Goal: Browse casually

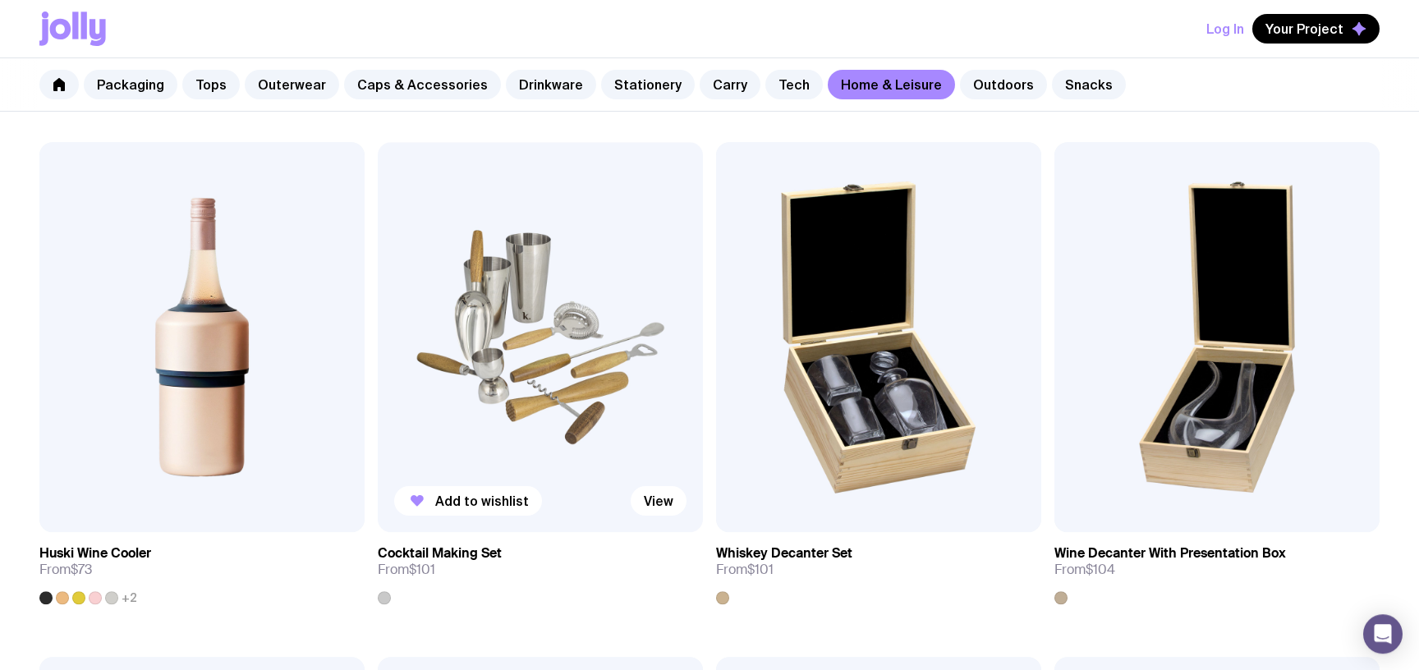
scroll to position [731, 0]
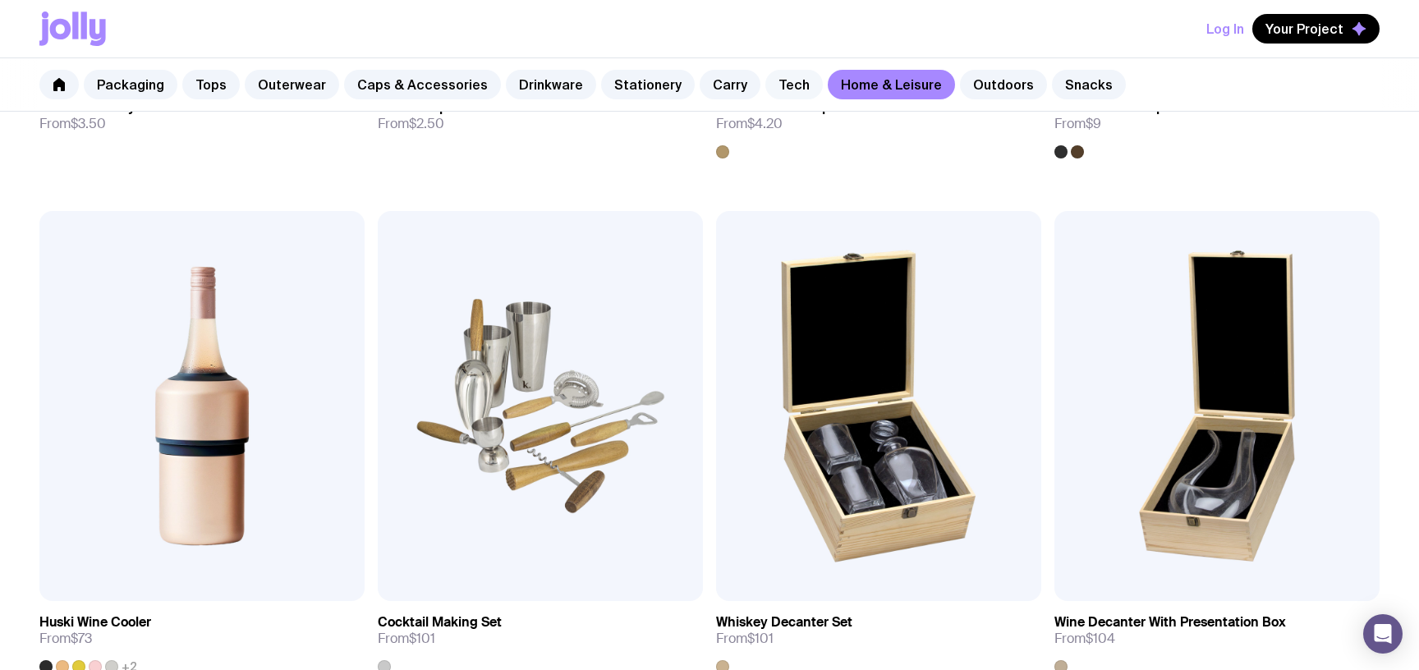
click at [765, 81] on link "Tech" at bounding box center [793, 85] width 57 height 30
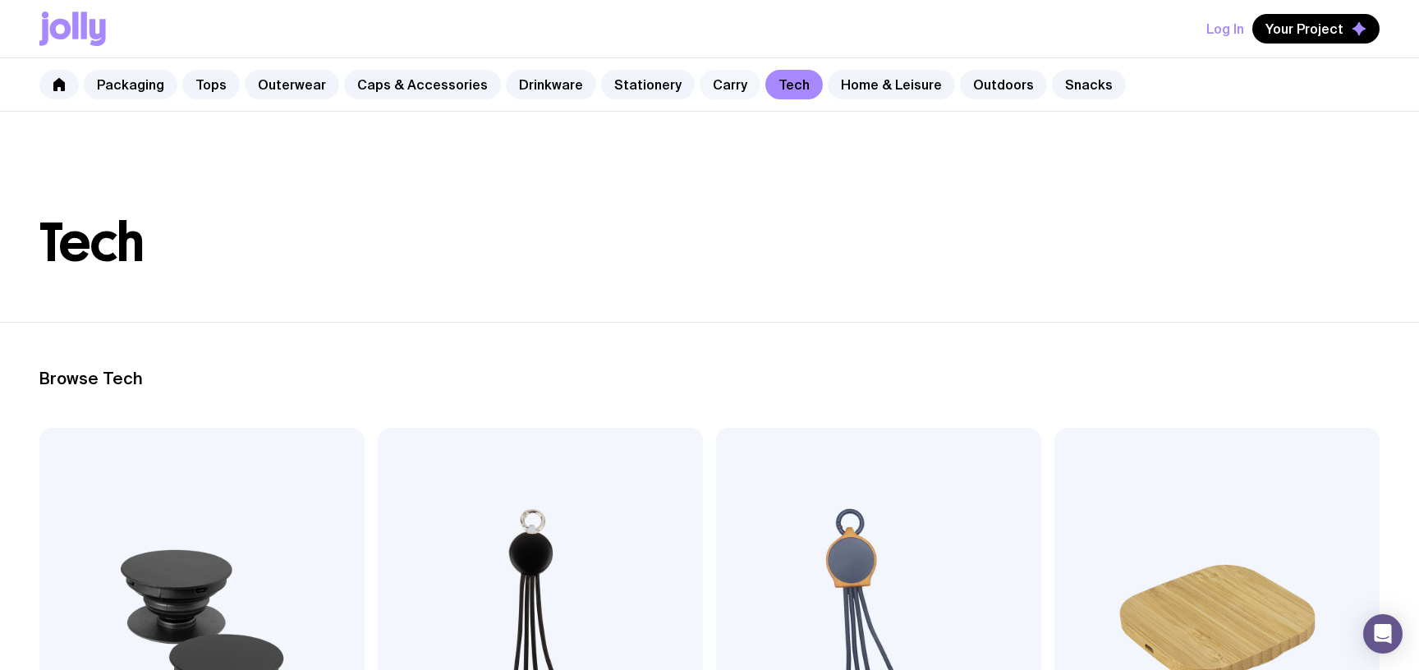
click at [699, 73] on link "Carry" at bounding box center [729, 85] width 61 height 30
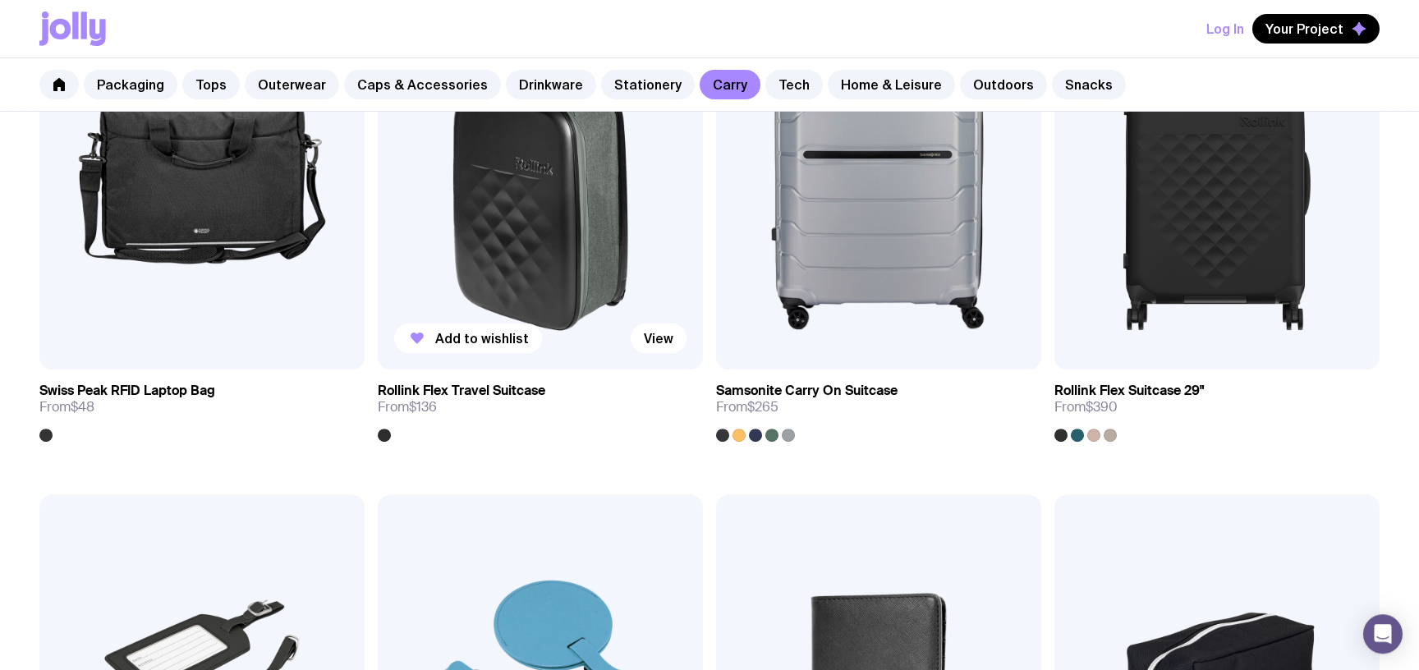
scroll to position [3424, 0]
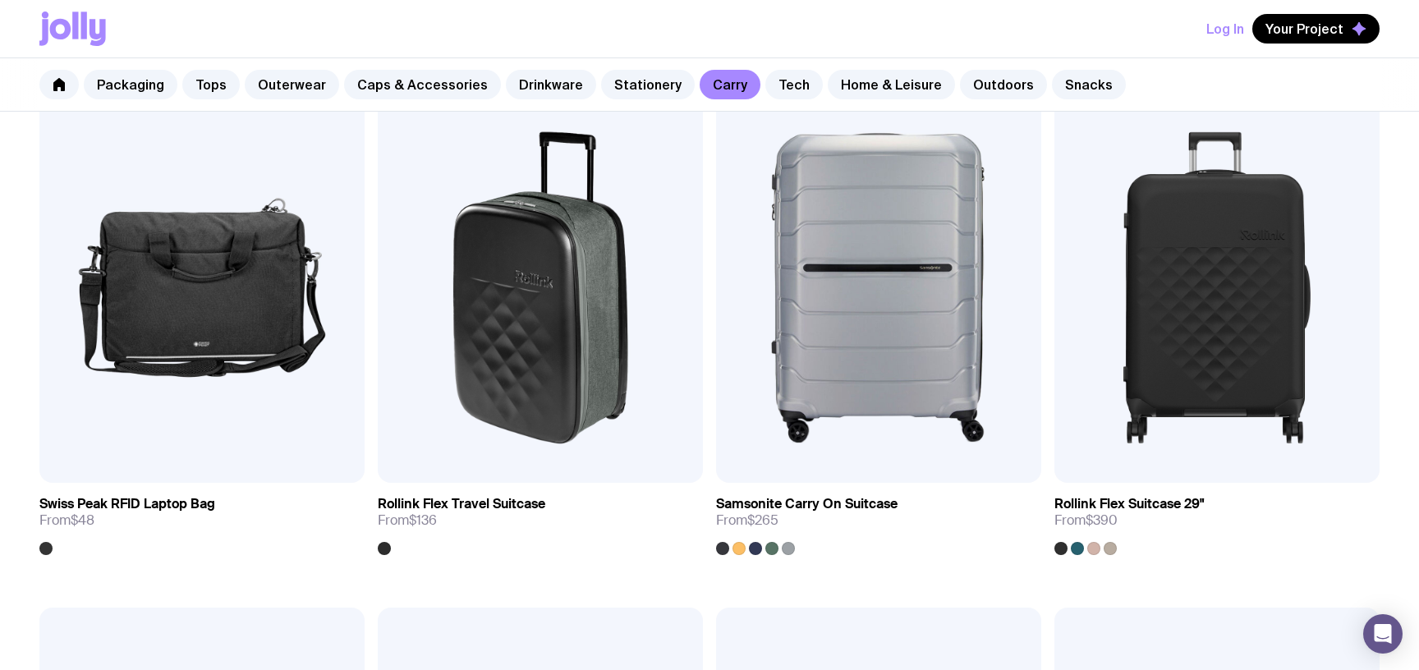
drag, startPoint x: 563, startPoint y: 76, endPoint x: 534, endPoint y: 105, distance: 41.8
click at [601, 76] on link "Stationery" at bounding box center [648, 85] width 94 height 30
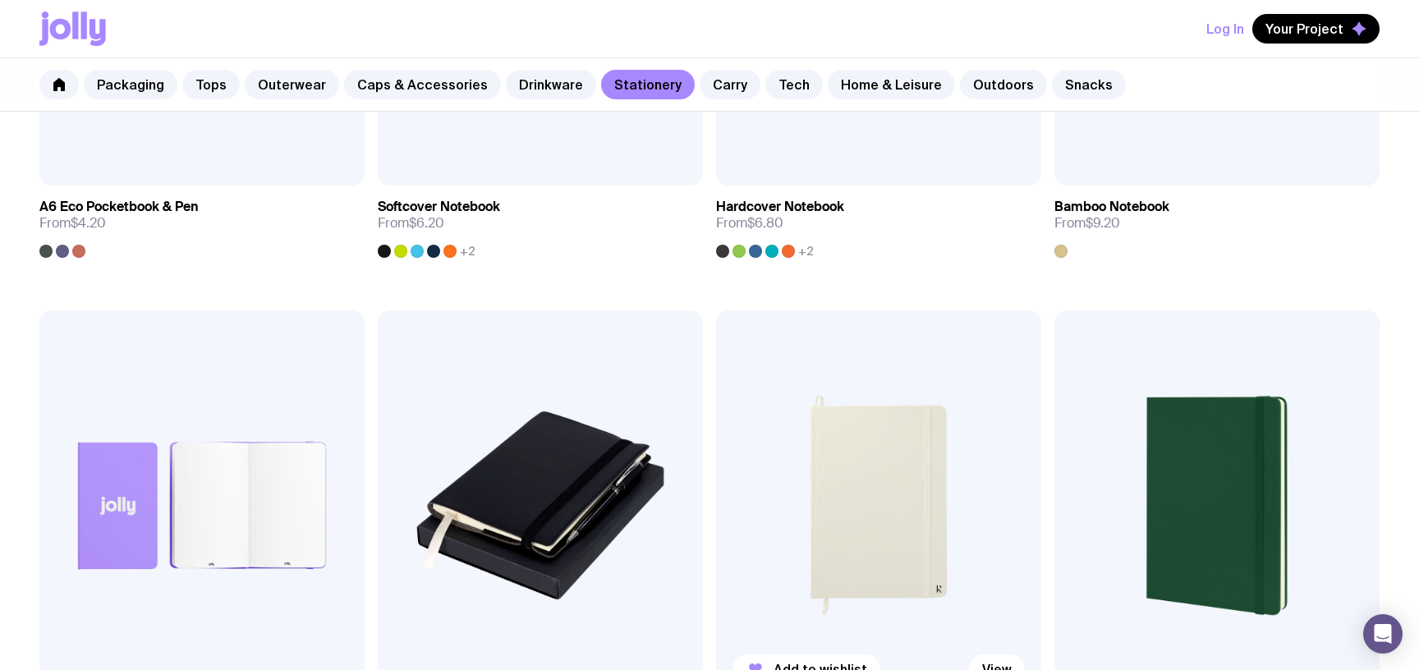
scroll to position [1330, 0]
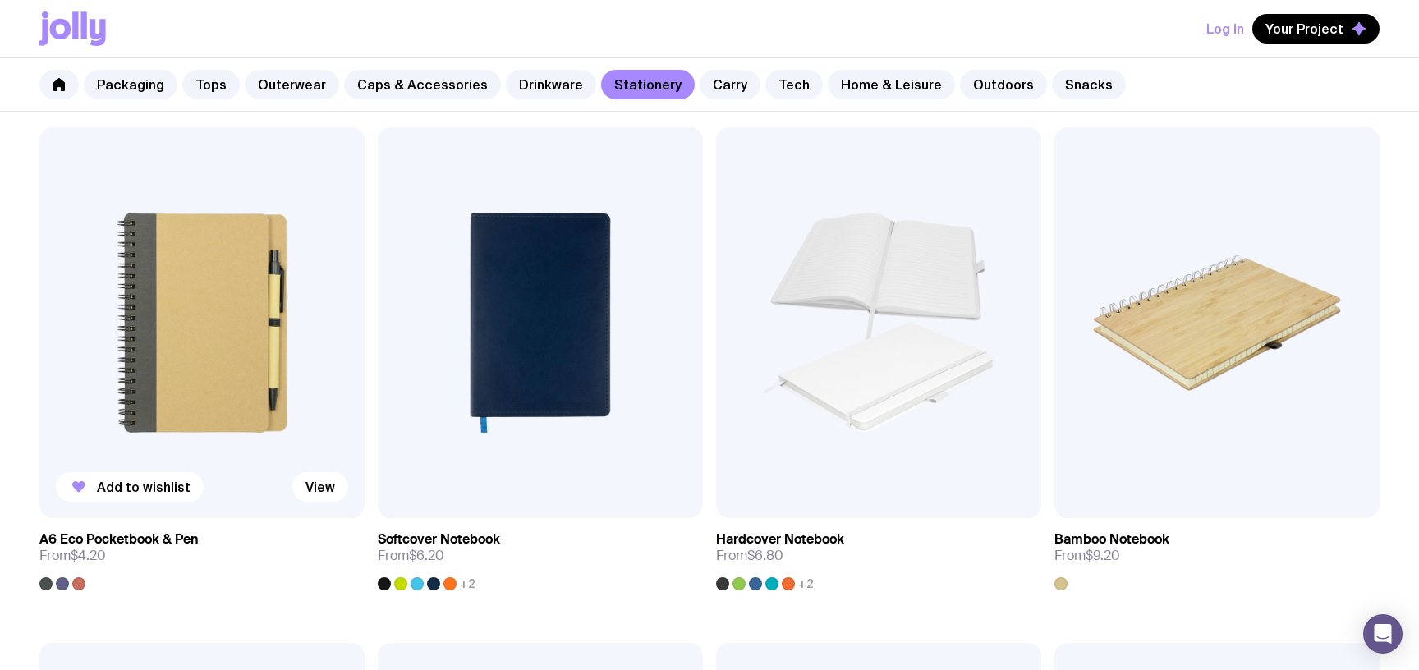
click at [134, 518] on link "A6 Eco Pocketbook & Pen From $4.20" at bounding box center [201, 554] width 325 height 72
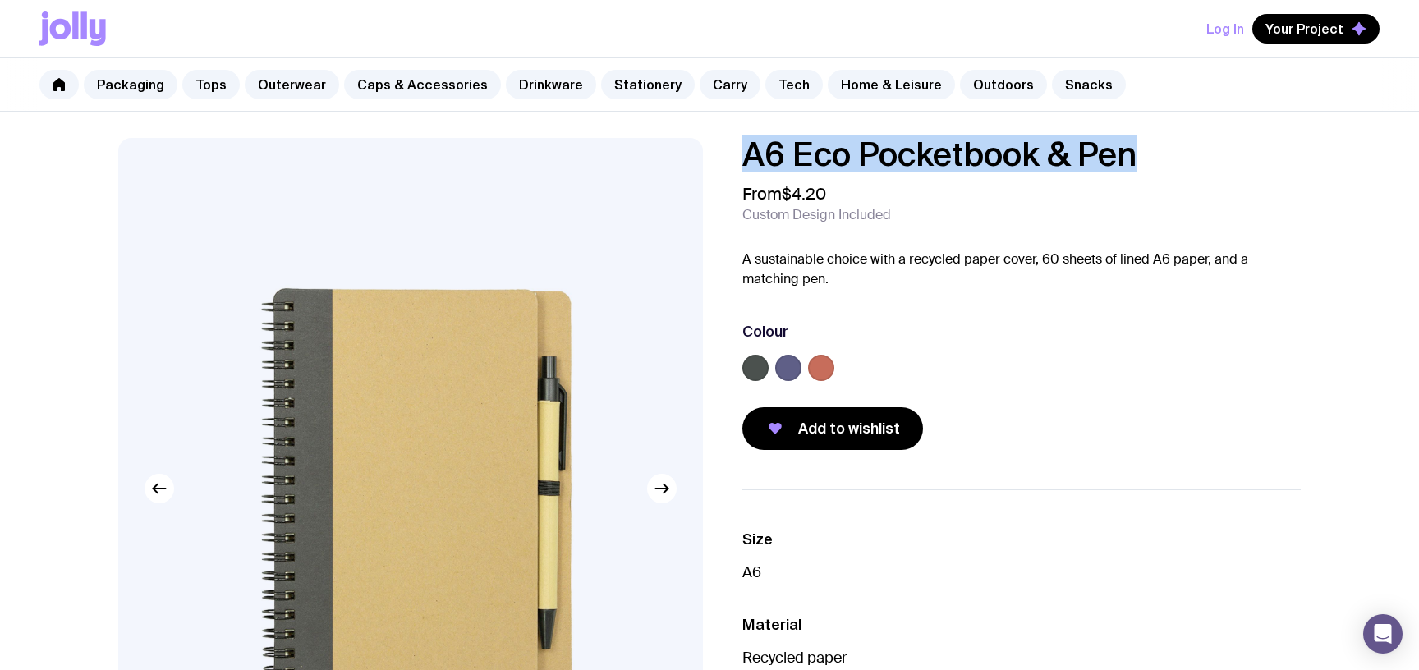
drag, startPoint x: 742, startPoint y: 126, endPoint x: 1136, endPoint y: 131, distance: 394.1
click at [1136, 138] on h1 "A6 Eco Pocketbook & Pen" at bounding box center [1021, 154] width 558 height 33
copy h1 "A6 Eco Pocketbook & Pen"
click at [1052, 87] on link "Snacks" at bounding box center [1089, 85] width 74 height 30
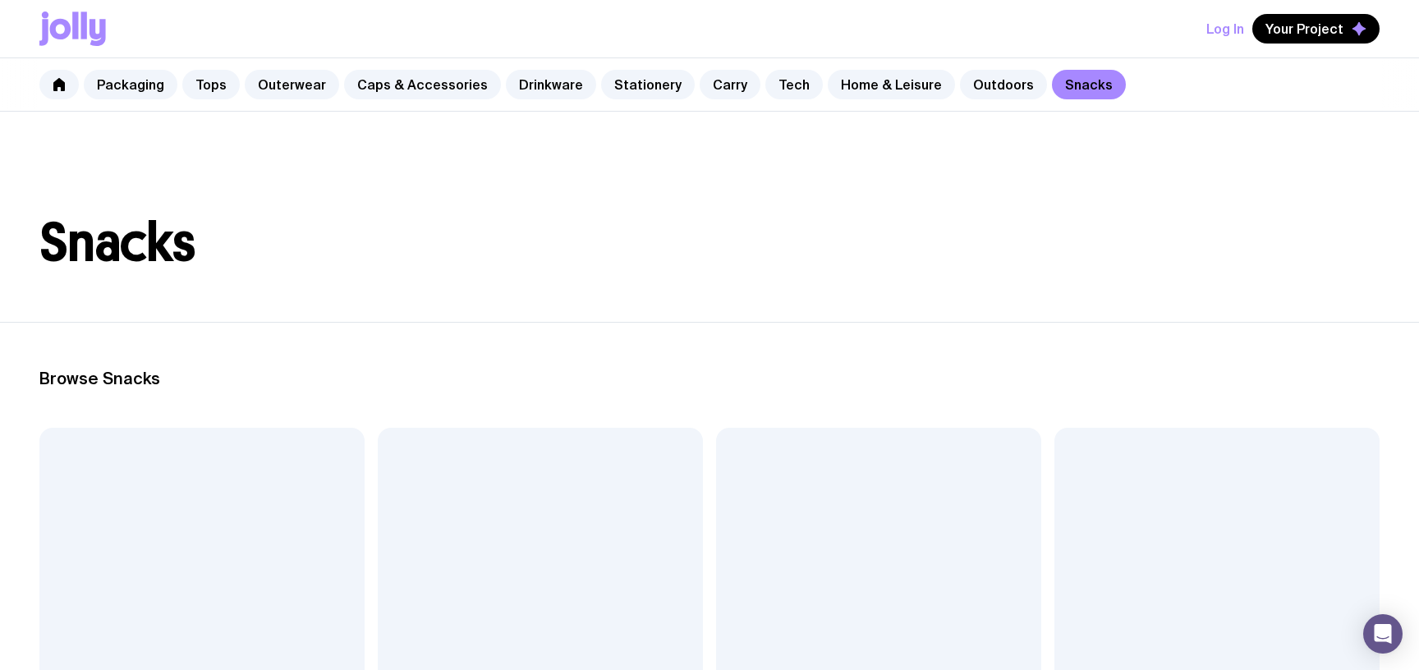
scroll to position [266, 0]
